Goal: Navigation & Orientation: Understand site structure

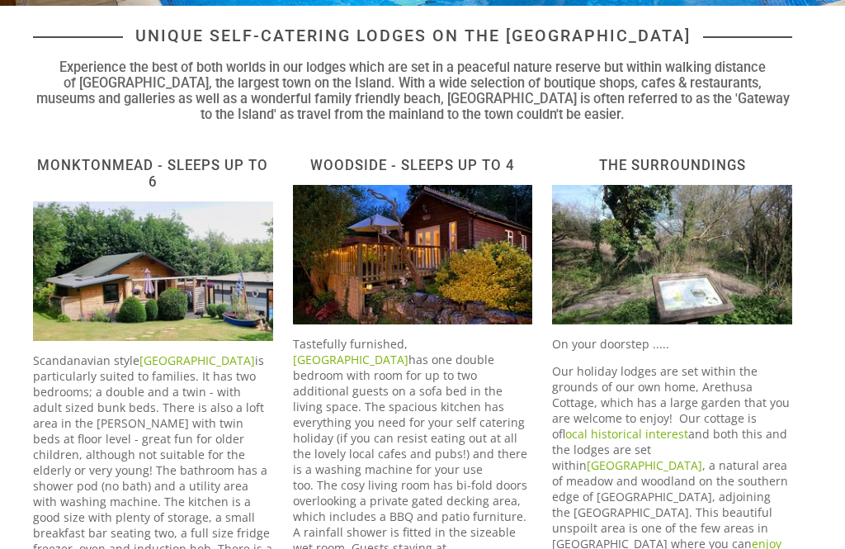
scroll to position [386, 0]
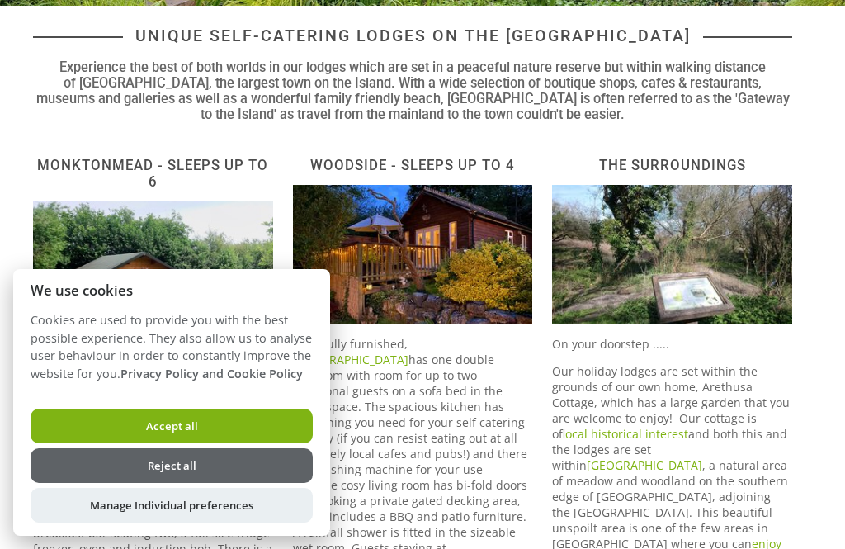
click at [240, 483] on button "Reject all" at bounding box center [172, 465] width 282 height 35
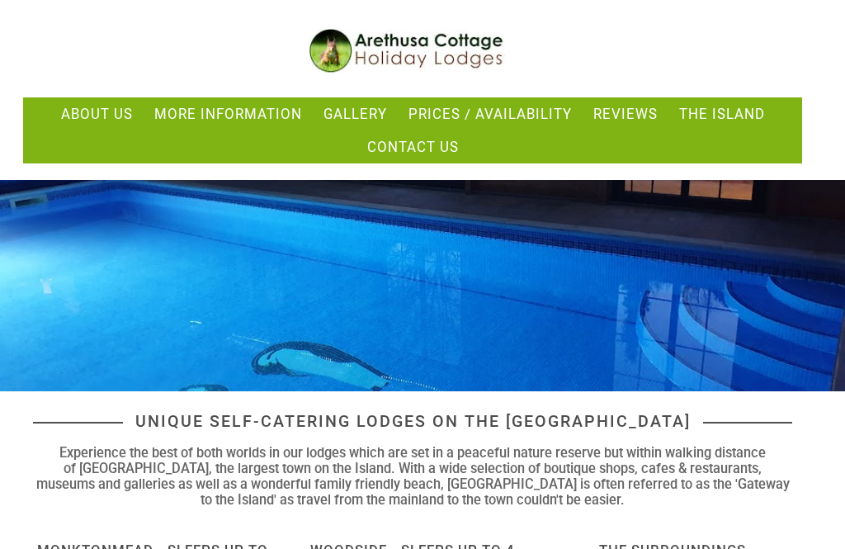
click at [533, 120] on link "Prices / Availability" at bounding box center [490, 114] width 163 height 17
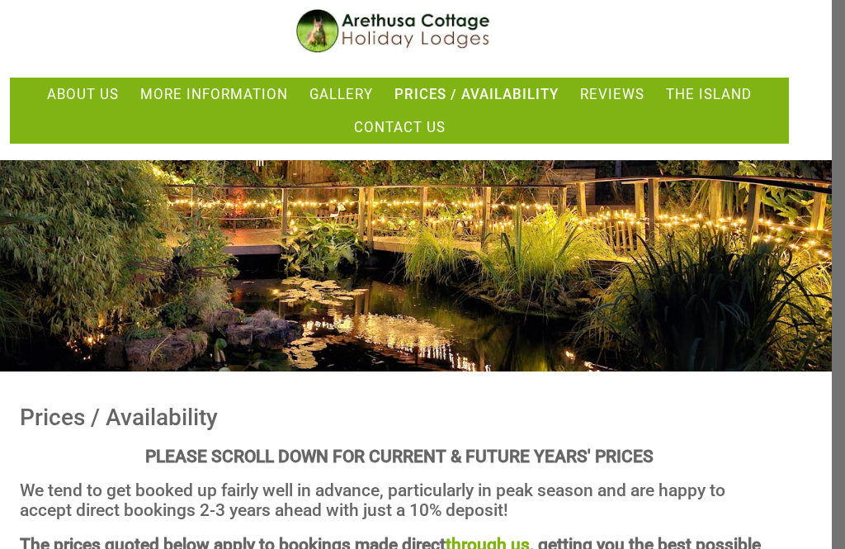
scroll to position [0, 13]
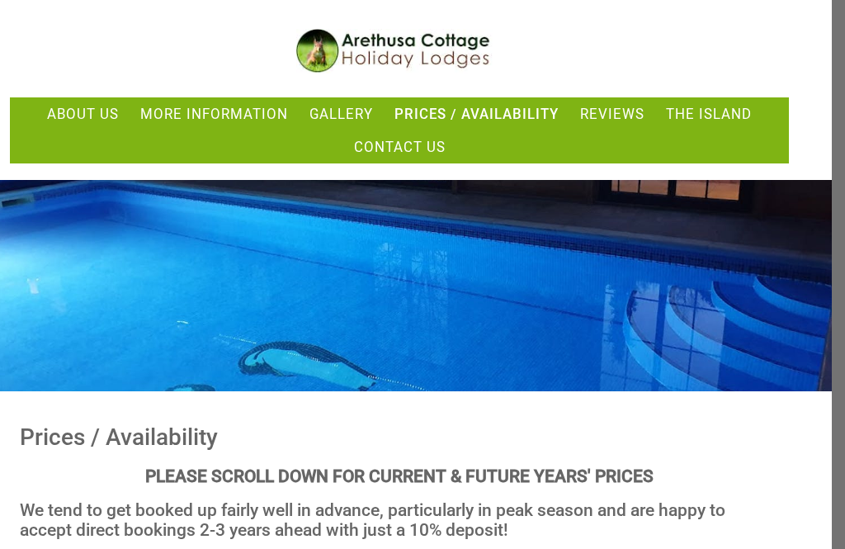
click at [236, 111] on link "More Information" at bounding box center [214, 114] width 148 height 17
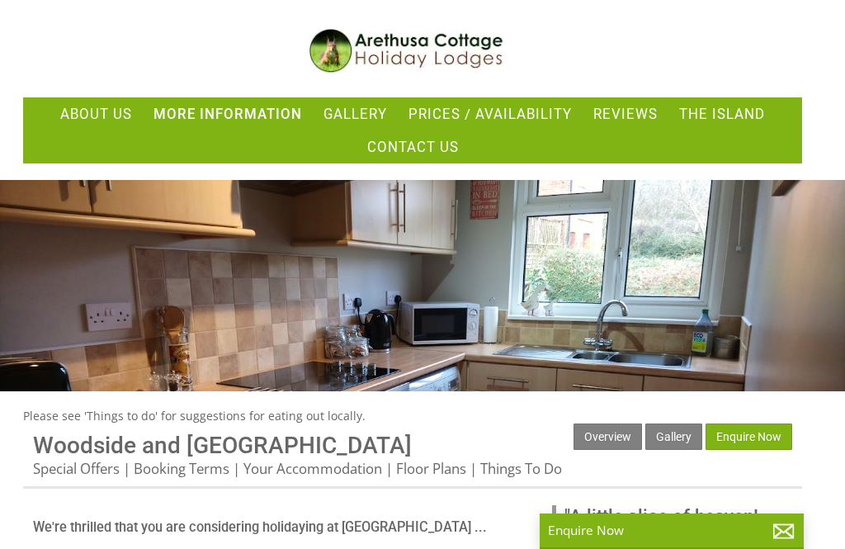
click at [329, 114] on link "Gallery" at bounding box center [356, 114] width 64 height 17
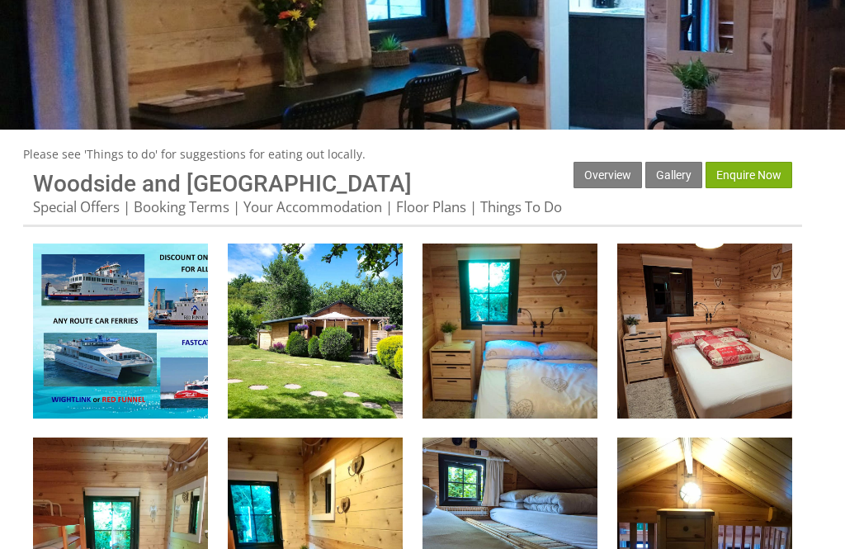
scroll to position [267, 0]
